Goal: Information Seeking & Learning: Check status

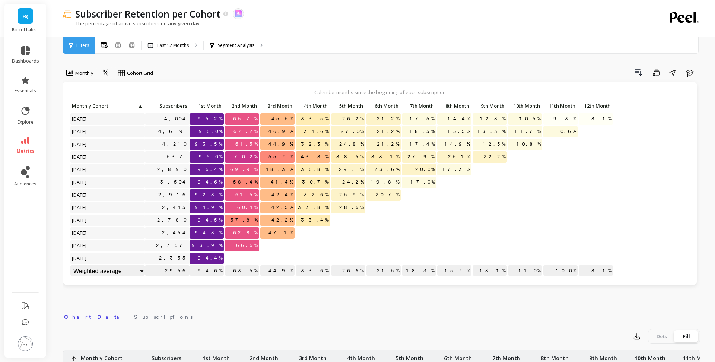
click at [285, 117] on span "45.5%" at bounding box center [282, 118] width 25 height 11
copy span "45.5%"
click at [284, 233] on span "47.1%" at bounding box center [281, 232] width 28 height 11
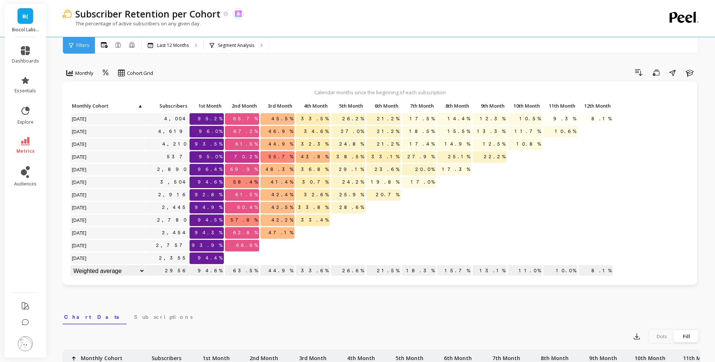
click at [284, 233] on span "47.1%" at bounding box center [281, 232] width 28 height 11
click at [239, 48] on p "Segment Analysis" at bounding box center [236, 45] width 36 height 6
click at [163, 44] on p "Last 12 Months" at bounding box center [173, 45] width 32 height 6
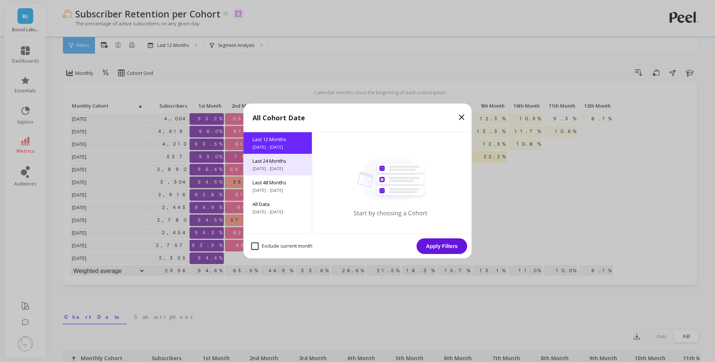
click at [280, 154] on div "Last 24 Months [DATE] - [DATE]" at bounding box center [277, 165] width 69 height 22
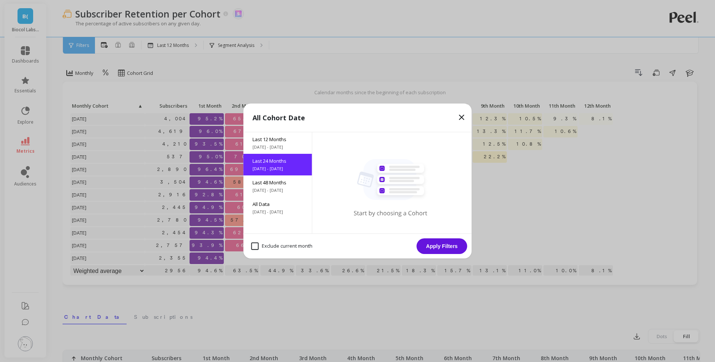
click at [430, 251] on button "Apply Filters" at bounding box center [442, 246] width 51 height 16
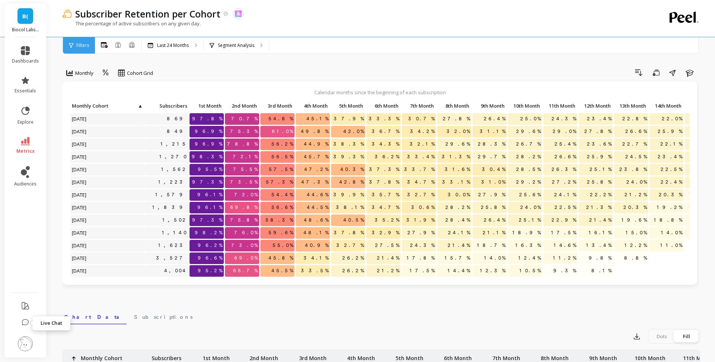
click at [25, 323] on icon at bounding box center [25, 322] width 7 height 7
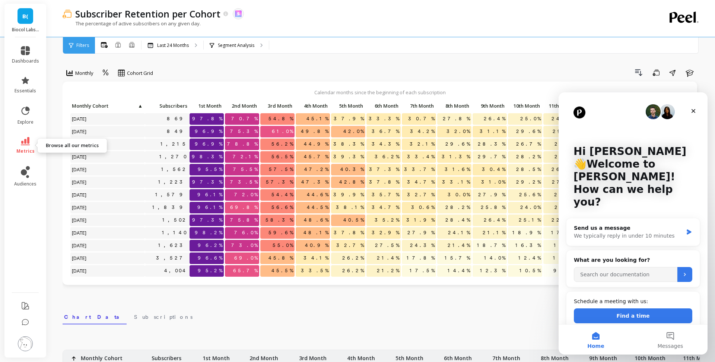
click at [25, 144] on icon at bounding box center [25, 141] width 9 height 8
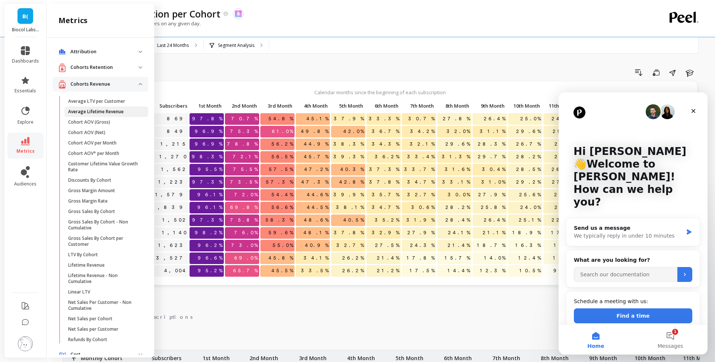
click at [118, 113] on p "Average Lifetime Revenue" at bounding box center [95, 112] width 55 height 6
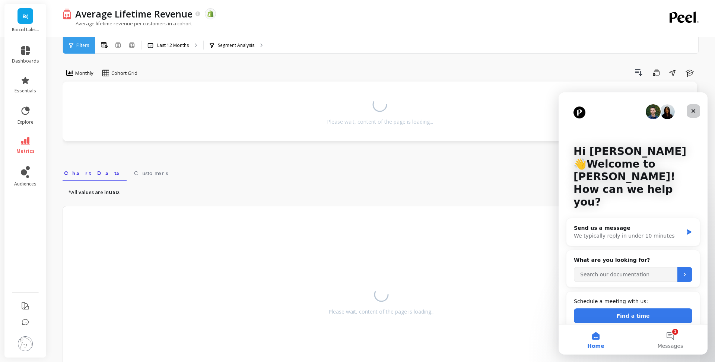
click at [694, 110] on icon "Close" at bounding box center [693, 111] width 6 height 6
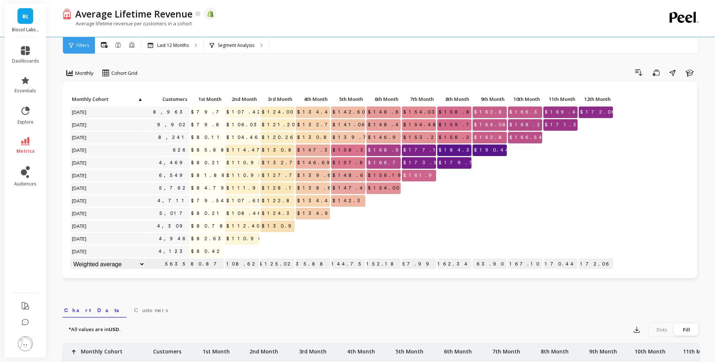
click at [285, 163] on span "$132.73" at bounding box center [283, 162] width 47 height 11
copy span "132.73"
click at [287, 173] on span "$127.77" at bounding box center [283, 175] width 47 height 11
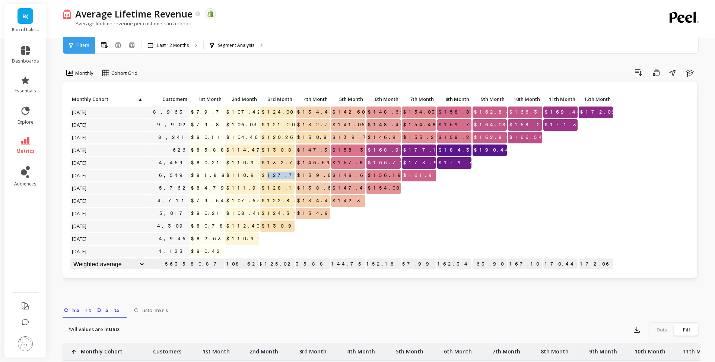
copy span "127.77"
click at [321, 175] on span "$139.69" at bounding box center [319, 175] width 47 height 11
click at [286, 187] on span "$128.13" at bounding box center [282, 187] width 44 height 11
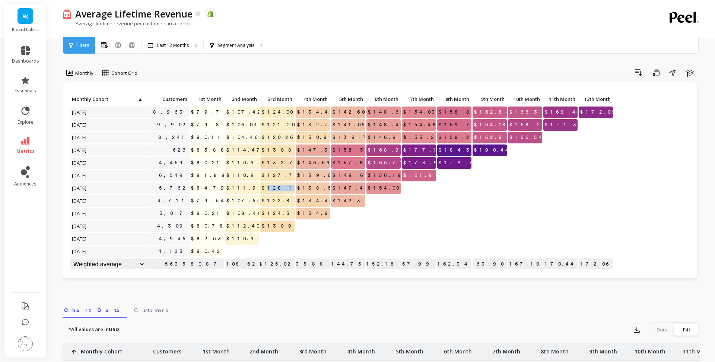
copy span "128.13"
click at [286, 200] on span "$122.88" at bounding box center [282, 200] width 44 height 11
copy span "122.88"
click at [287, 124] on span "$121.20" at bounding box center [279, 124] width 38 height 11
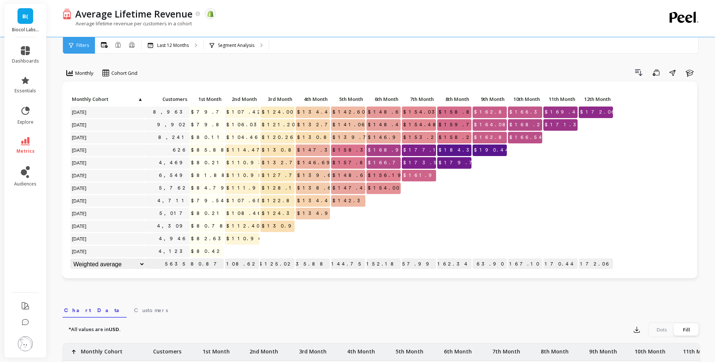
click at [287, 124] on span "$121.20" at bounding box center [279, 124] width 38 height 11
copy span "121.20"
click at [285, 139] on span "$120.26" at bounding box center [278, 137] width 37 height 11
copy span "120.26"
